Goal: Information Seeking & Learning: Learn about a topic

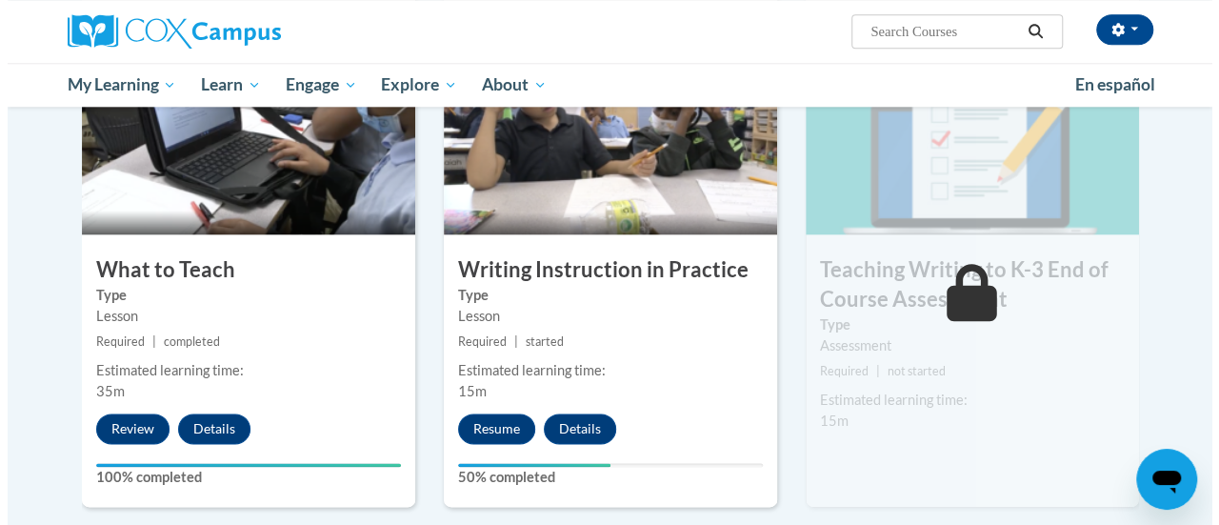
scroll to position [1009, 0]
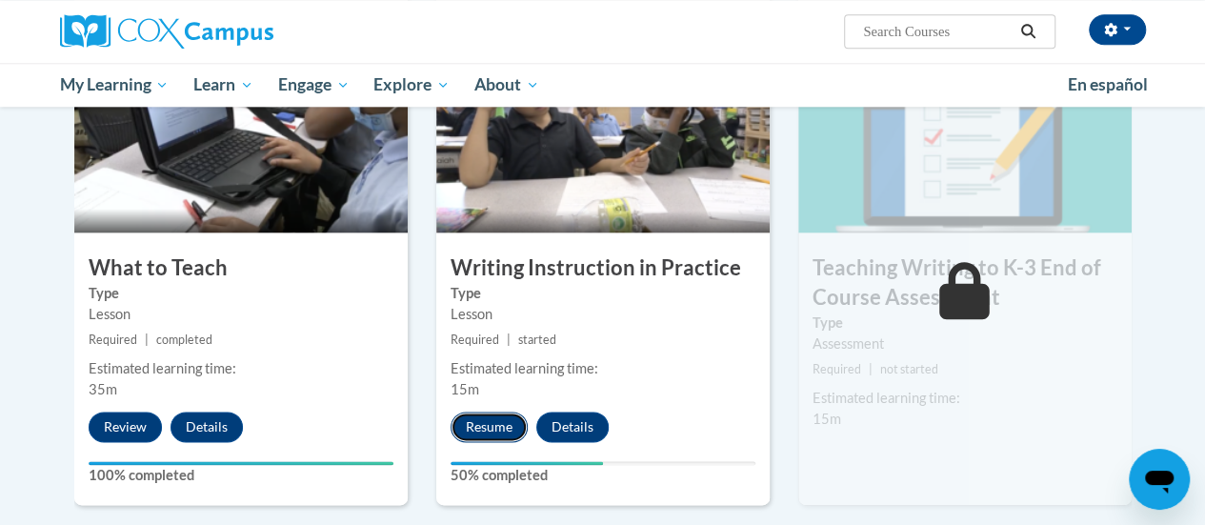
click at [489, 411] on button "Resume" at bounding box center [488, 426] width 77 height 30
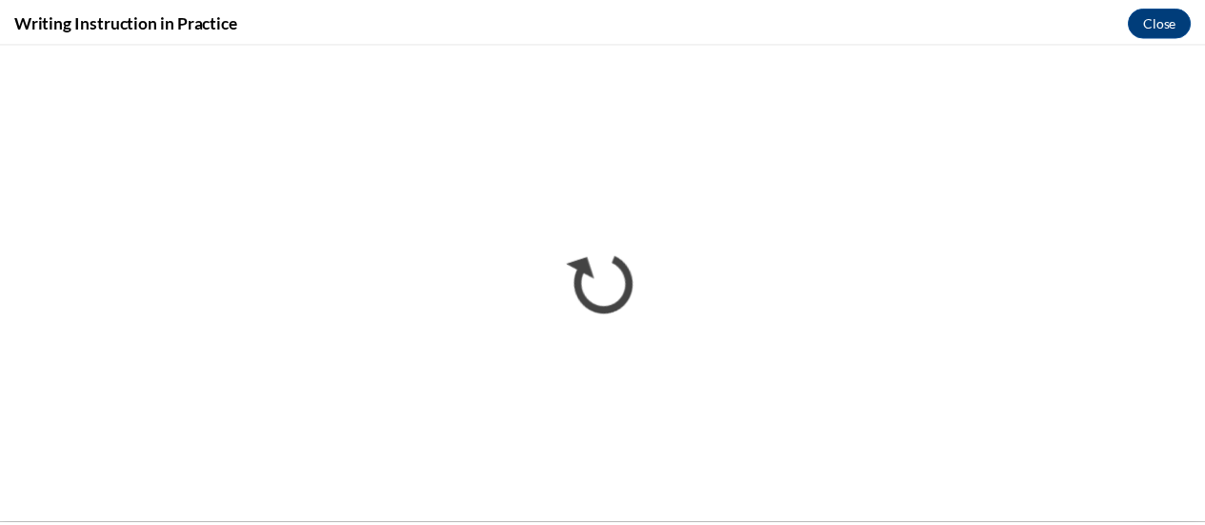
scroll to position [0, 0]
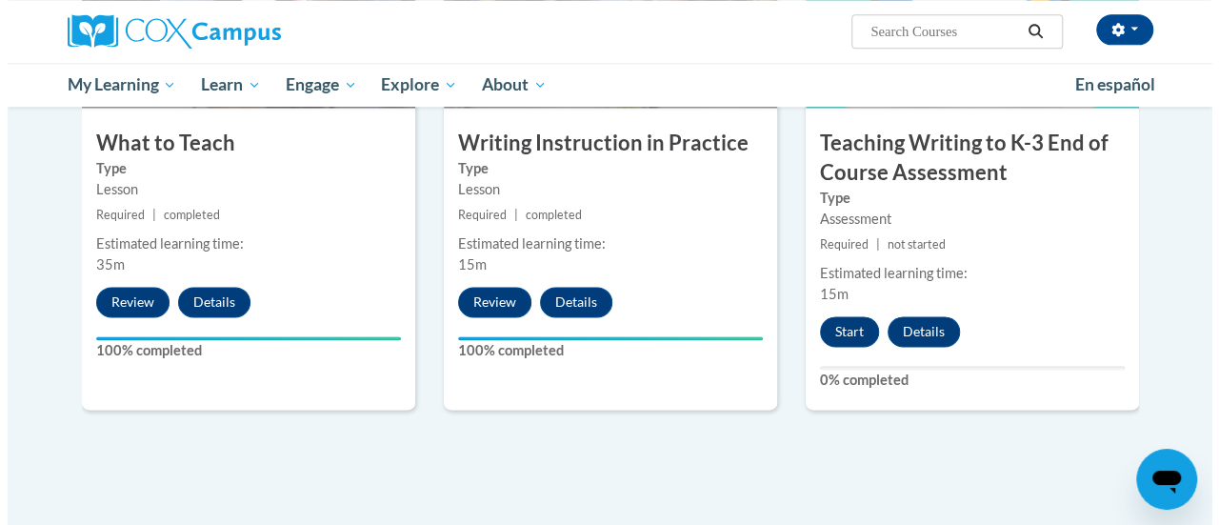
scroll to position [1155, 0]
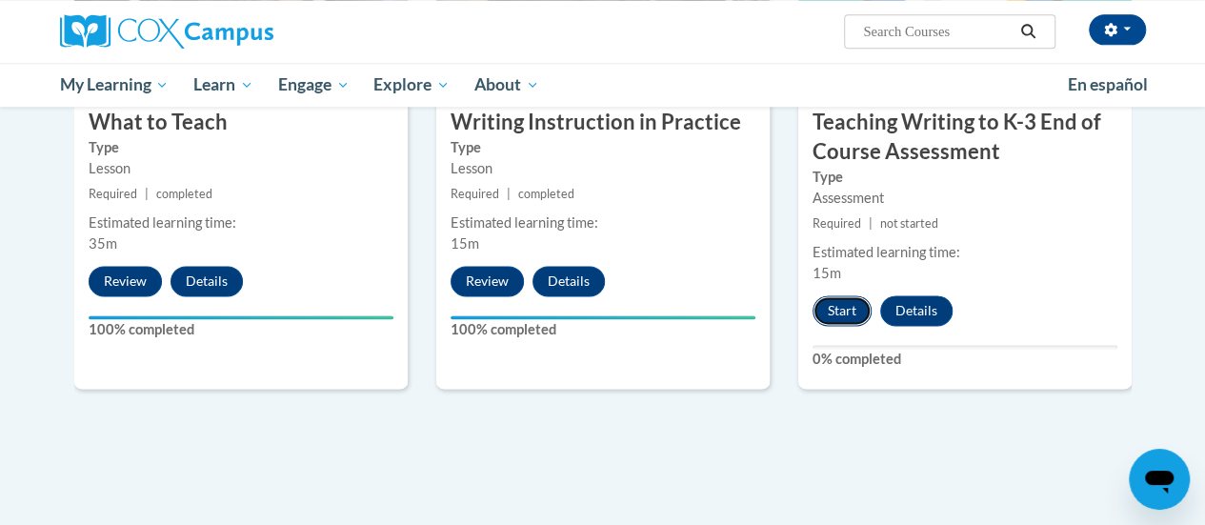
click at [829, 308] on button "Start" at bounding box center [841, 310] width 59 height 30
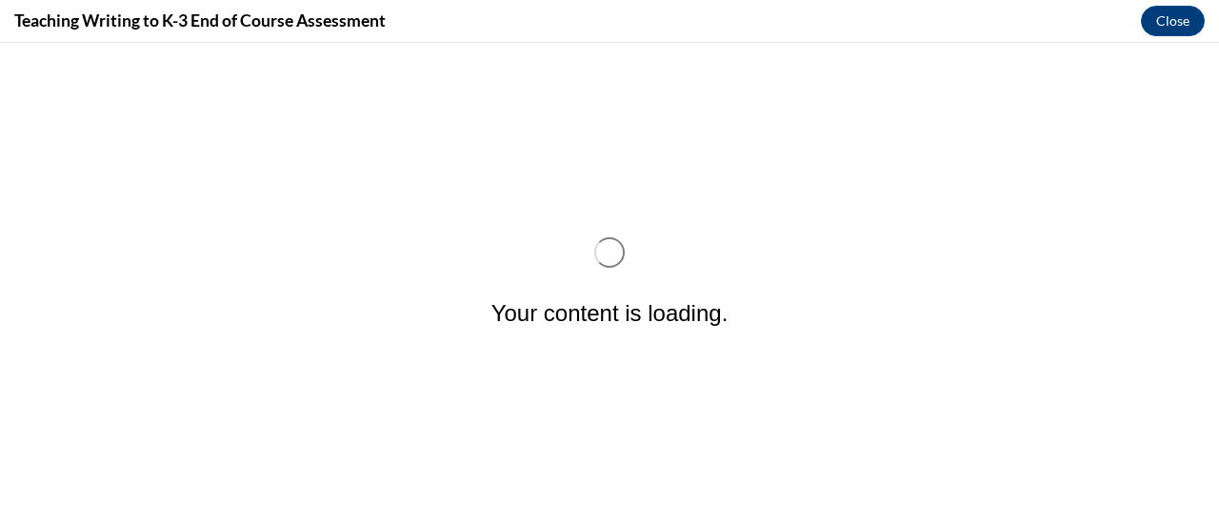
scroll to position [0, 0]
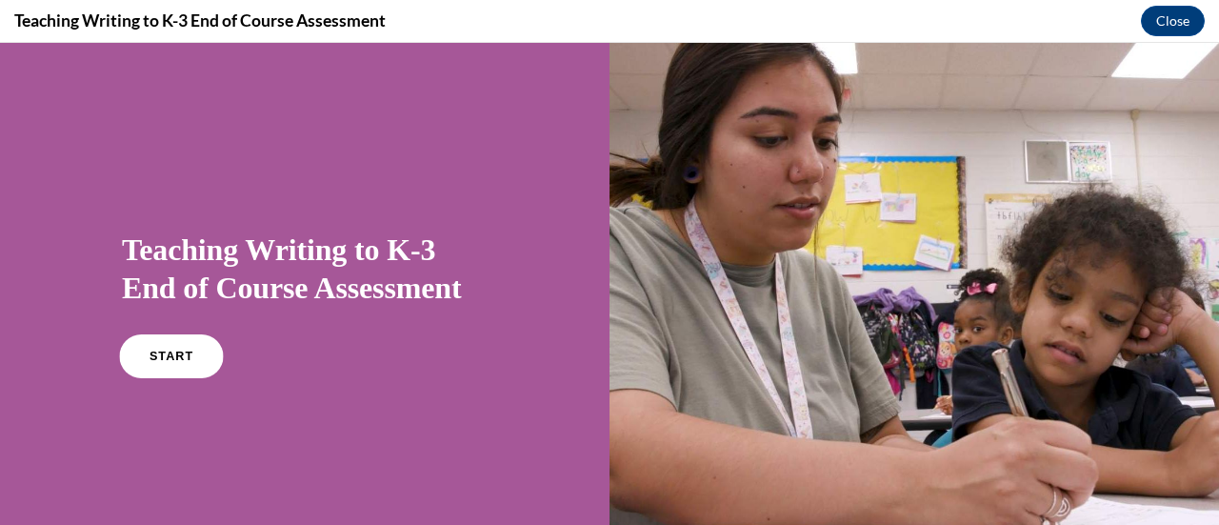
click at [204, 346] on link "START" at bounding box center [171, 356] width 104 height 44
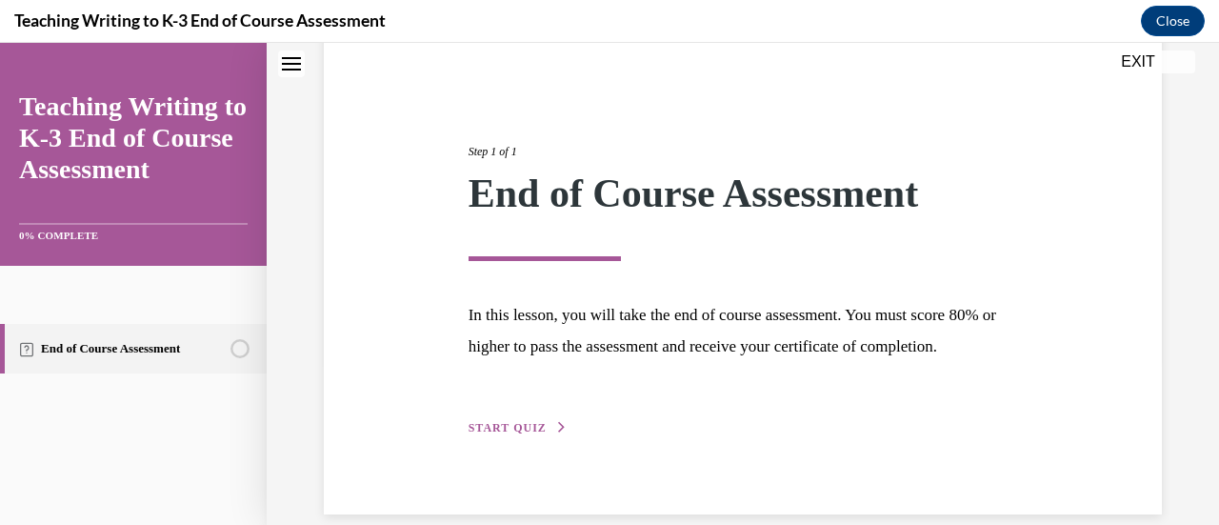
scroll to position [223, 0]
